Goal: Transaction & Acquisition: Obtain resource

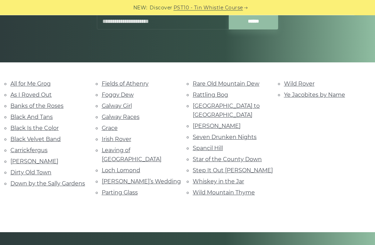
scroll to position [120, 0]
click at [237, 178] on link "Whiskey in the Jar" at bounding box center [218, 181] width 51 height 7
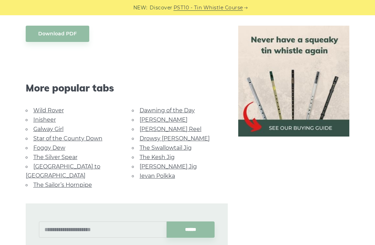
scroll to position [394, 0]
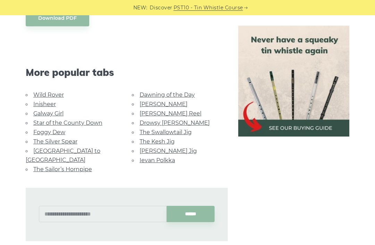
click at [35, 92] on link "Wild Rover" at bounding box center [48, 95] width 31 height 7
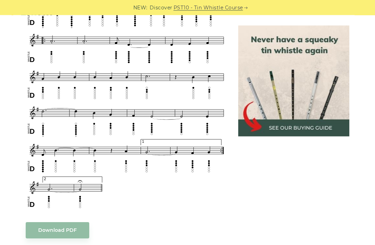
scroll to position [390, 0]
click at [78, 230] on body "NEW: Discover PST10 - Tin Whistle Course Lessons Fingering Charts Tabs & Notes …" at bounding box center [187, 230] width 375 height 1240
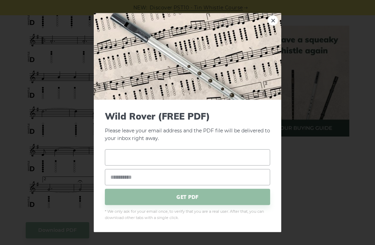
click at [152, 166] on input "text" at bounding box center [187, 158] width 165 height 16
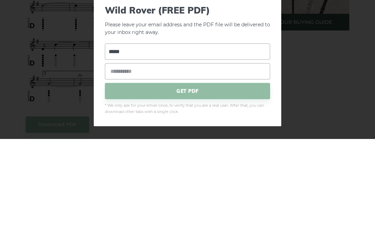
type input "*****"
click at [168, 169] on input "email" at bounding box center [187, 177] width 165 height 16
type input "**********"
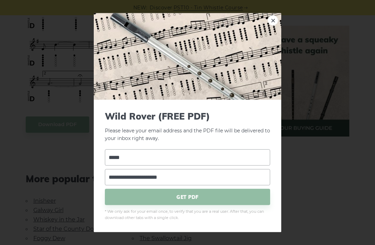
click at [196, 206] on span "GET PDF" at bounding box center [187, 197] width 165 height 16
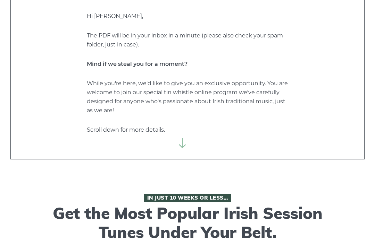
scroll to position [12, 0]
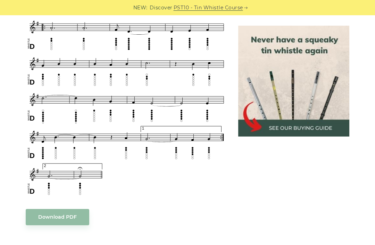
scroll to position [403, 0]
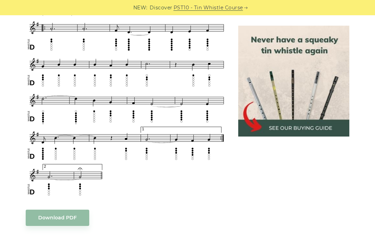
click at [271, 128] on img at bounding box center [293, 81] width 111 height 111
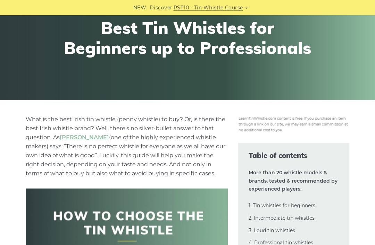
scroll to position [82, 0]
